Goal: Contribute content: Contribute content

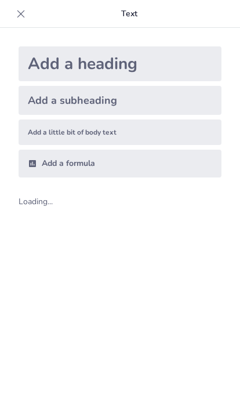
type input "اختبار شامل حول أنواع الجموع في اللغة العربية"
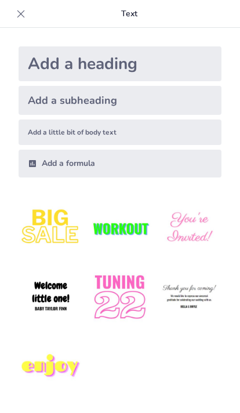
click at [51, 64] on div "Add a heading" at bounding box center [120, 63] width 203 height 35
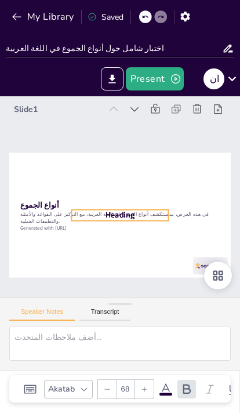
checkbox input "true"
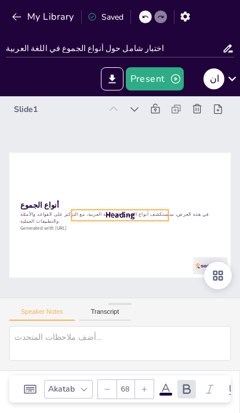
checkbox input "true"
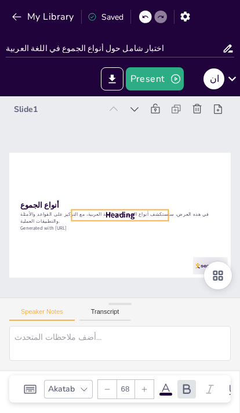
checkbox input "true"
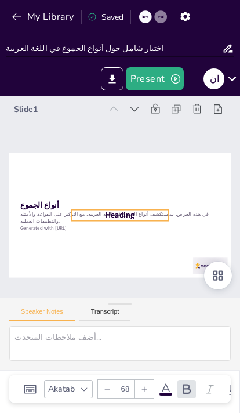
checkbox input "true"
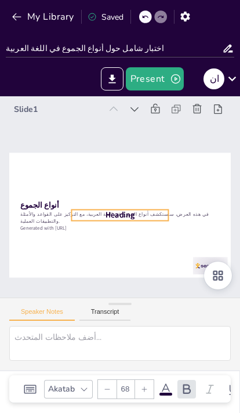
checkbox input "true"
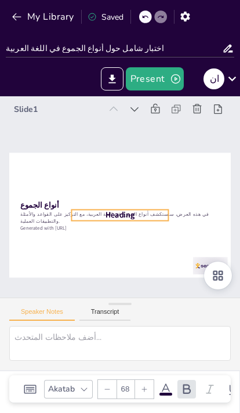
checkbox input "true"
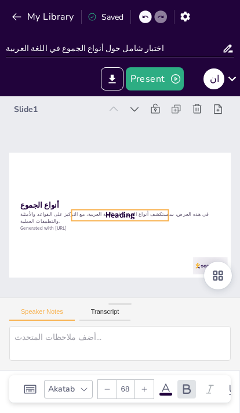
checkbox input "true"
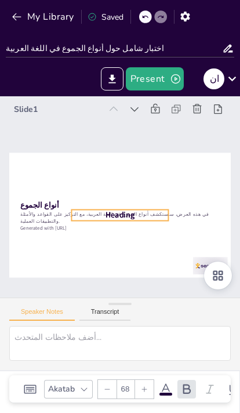
checkbox input "true"
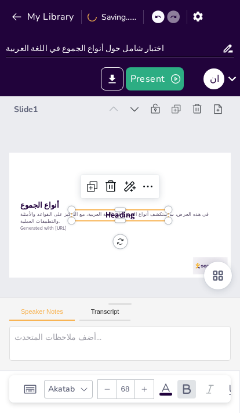
click at [17, 13] on icon "button" at bounding box center [17, 17] width 12 height 12
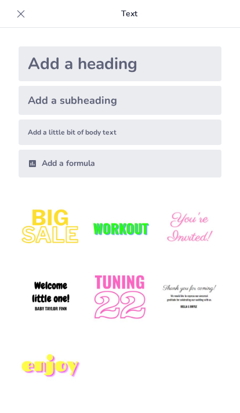
type input "اختبار معلومات حول البراكين"
checkbox input "true"
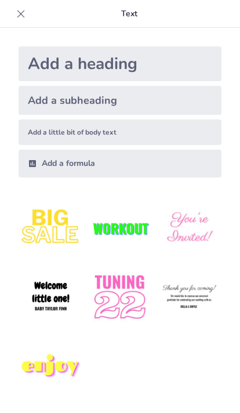
checkbox input "true"
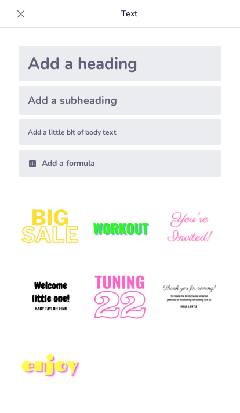
checkbox input "true"
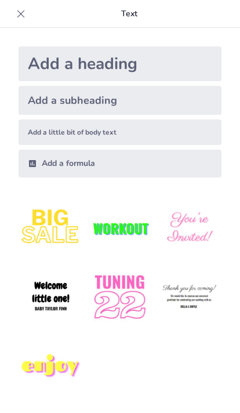
checkbox input "true"
click at [67, 370] on img at bounding box center [51, 367] width 64 height 64
checkbox input "true"
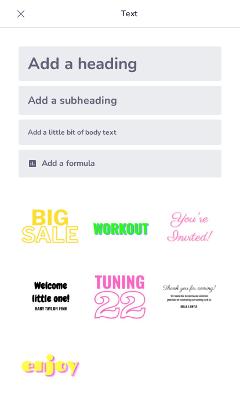
checkbox input "true"
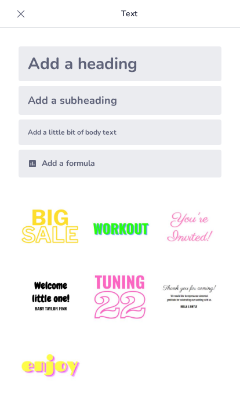
checkbox input "true"
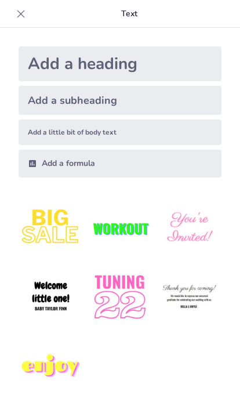
checkbox input "true"
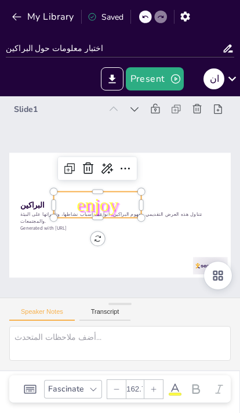
checkbox input "true"
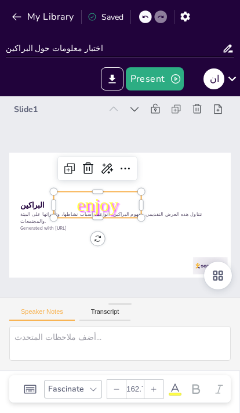
checkbox input "true"
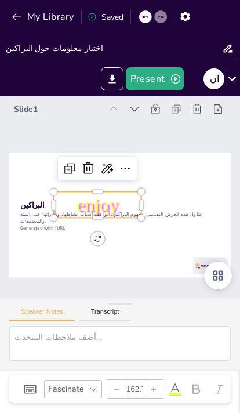
checkbox input "true"
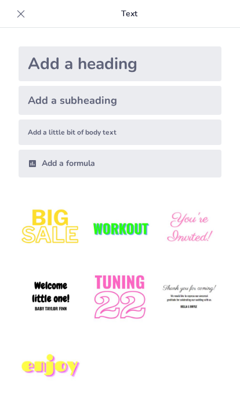
click at [67, 109] on div "Add a subheading" at bounding box center [120, 100] width 203 height 29
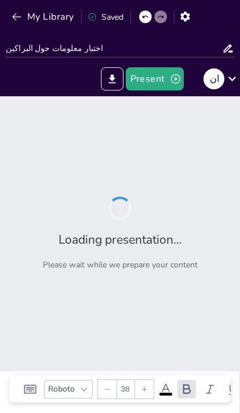
type input "اختبار معلومات حول البراكين"
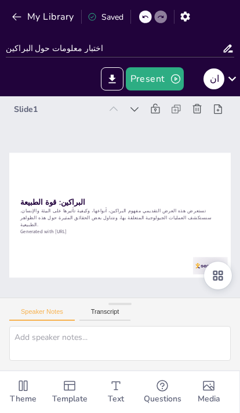
checkbox input "true"
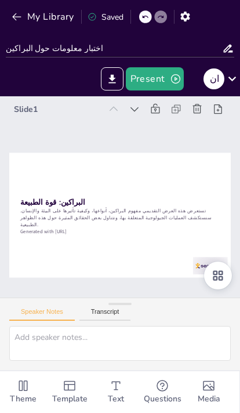
checkbox input "true"
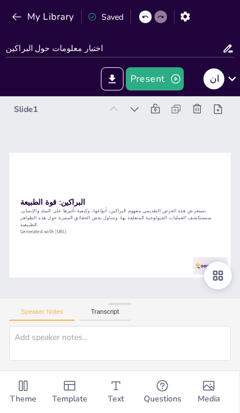
checkbox input "true"
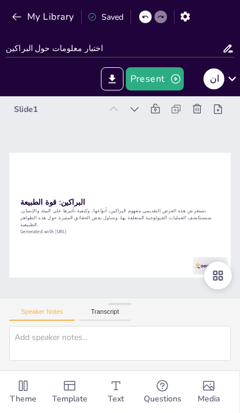
click at [120, 321] on button "Transcript" at bounding box center [106, 314] width 52 height 13
checkbox input "true"
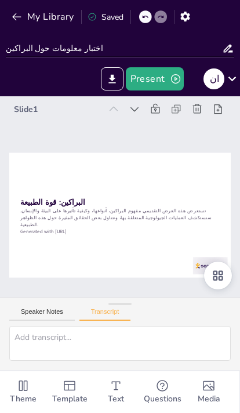
checkbox input "true"
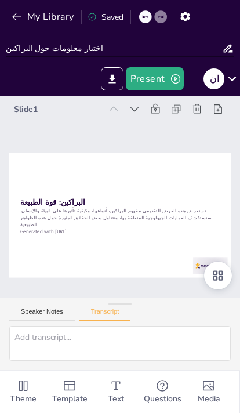
checkbox input "true"
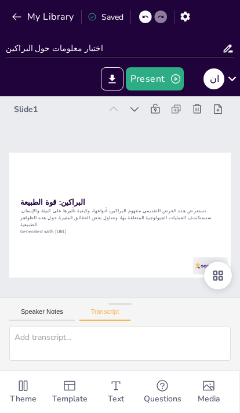
checkbox input "true"
click at [208, 265] on div at bounding box center [203, 275] width 36 height 21
checkbox input "true"
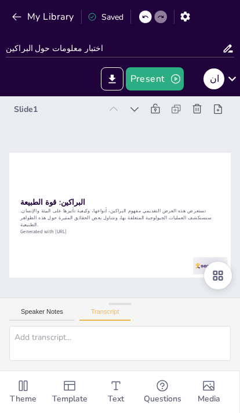
checkbox input "true"
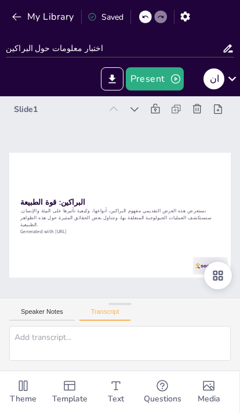
checkbox input "true"
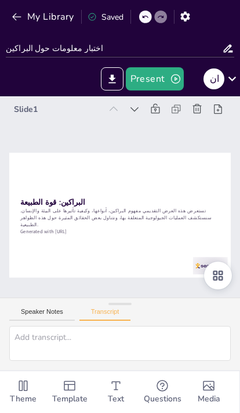
checkbox input "true"
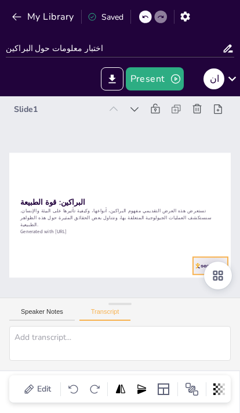
checkbox input "true"
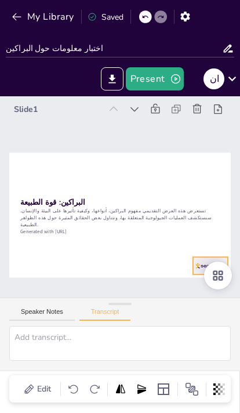
checkbox input "true"
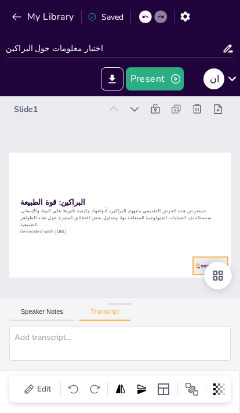
checkbox input "true"
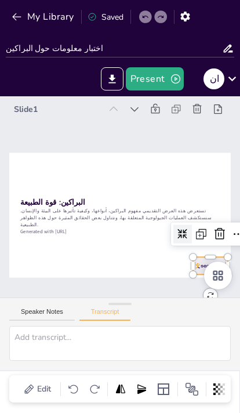
checkbox input "true"
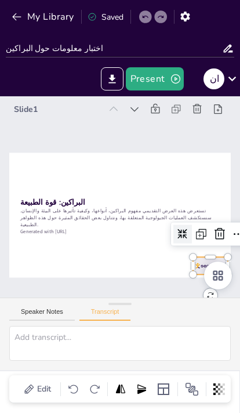
checkbox input "true"
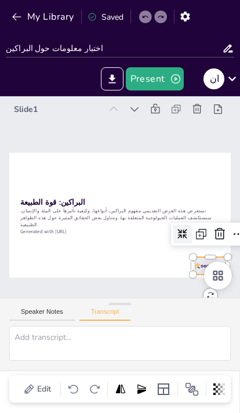
checkbox input "true"
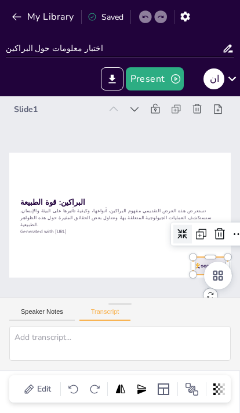
click at [165, 298] on div "Slide 1 البراكين: قوة الطبيعة تستعرض هذه العرض التقديمي مفهوم البراكين، أنواعها…" at bounding box center [120, 196] width 240 height 201
checkbox input "true"
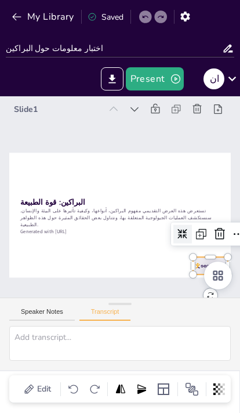
checkbox input "true"
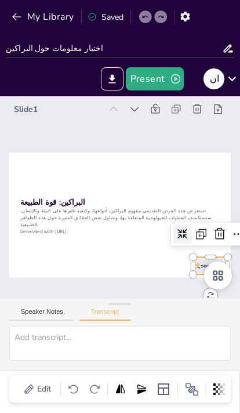
checkbox input "true"
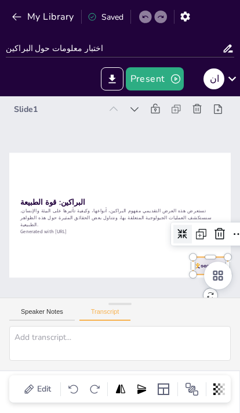
checkbox input "true"
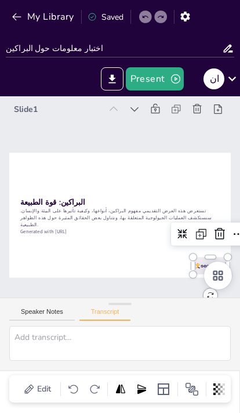
checkbox input "true"
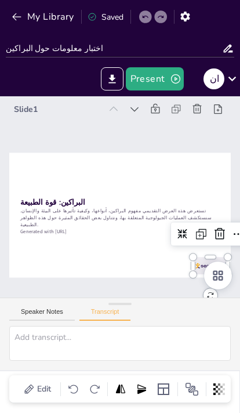
checkbox input "true"
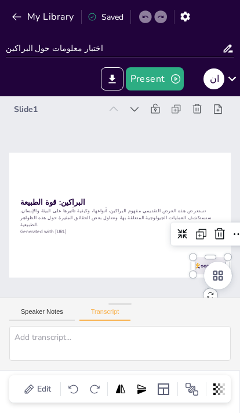
checkbox input "true"
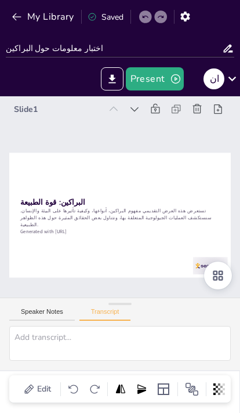
click at [107, 80] on icon "Export to PowerPoint" at bounding box center [112, 79] width 12 height 12
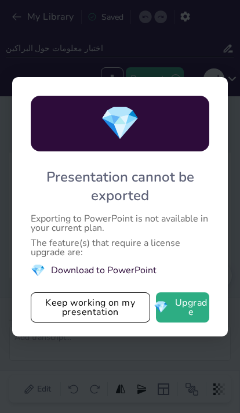
click at [79, 52] on div "💎 Presentation cannot be exported Exporting to PowerPoint is not available in y…" at bounding box center [120, 206] width 240 height 413
click at [80, 60] on div "💎 Presentation cannot be exported Exporting to PowerPoint is not available in y…" at bounding box center [120, 206] width 240 height 413
click at [185, 309] on button "💎 Upgrade" at bounding box center [183, 308] width 54 height 30
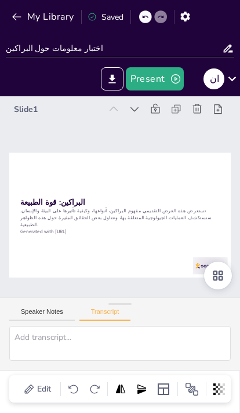
checkbox input "true"
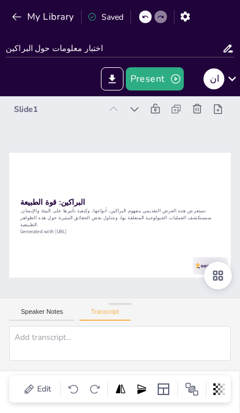
checkbox input "true"
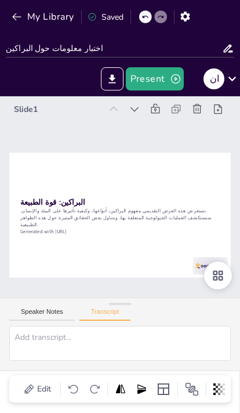
checkbox input "true"
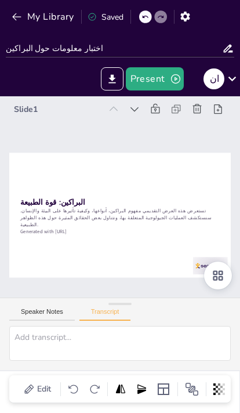
checkbox input "true"
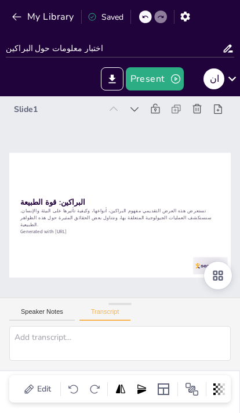
checkbox input "true"
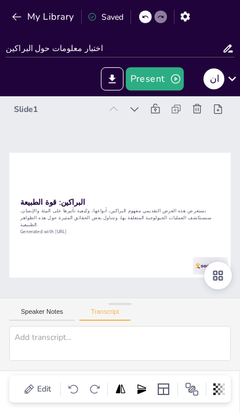
checkbox input "true"
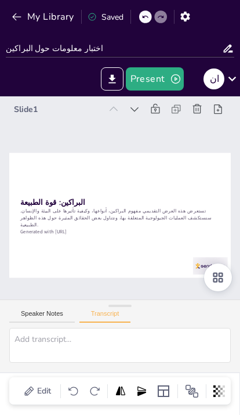
checkbox input "true"
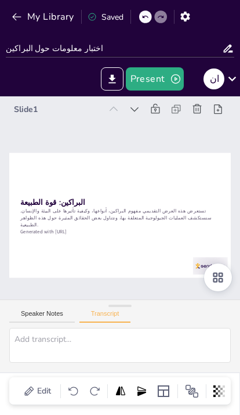
checkbox input "true"
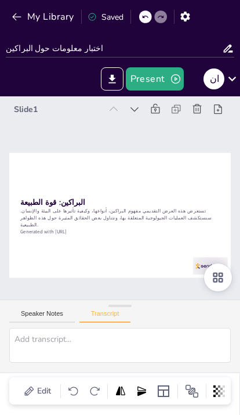
checkbox input "true"
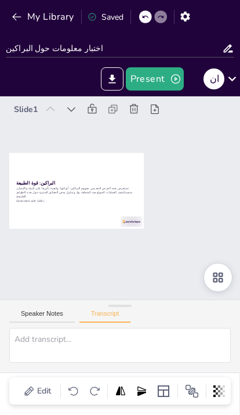
checkbox input "true"
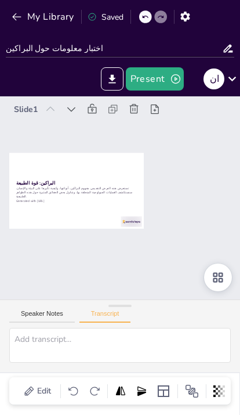
checkbox input "true"
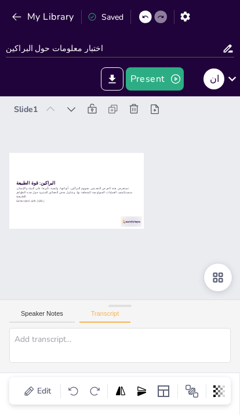
checkbox input "true"
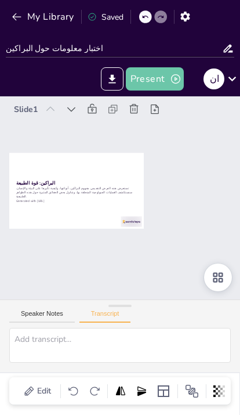
click at [155, 74] on button "Present" at bounding box center [155, 78] width 58 height 23
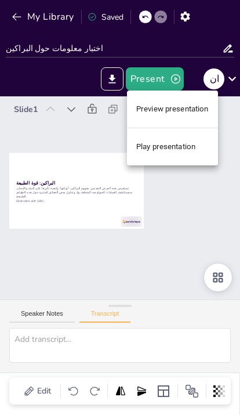
click at [165, 143] on li "Play presentation" at bounding box center [172, 147] width 91 height 28
